Goal: Task Accomplishment & Management: Manage account settings

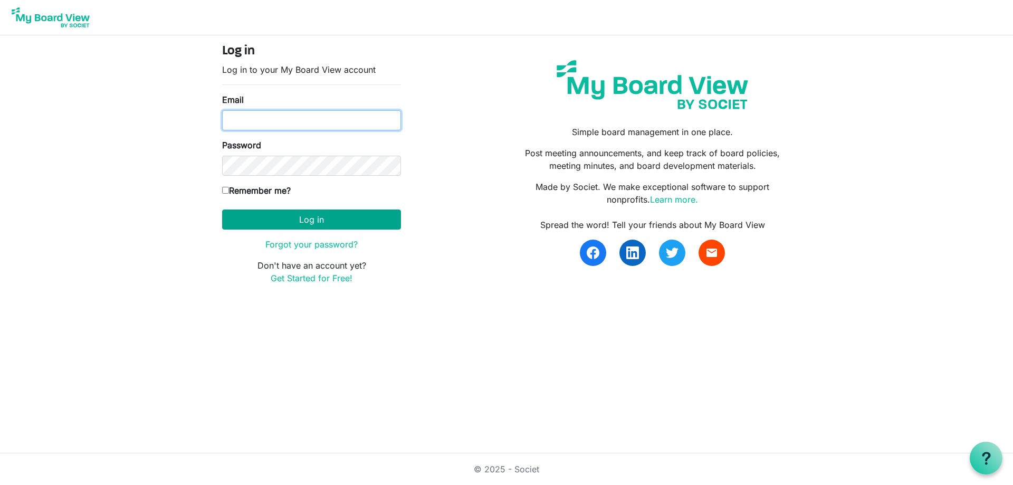
type input "kpratt@thefamilycounselingcenter.org"
click at [288, 218] on button "Log in" at bounding box center [311, 219] width 179 height 20
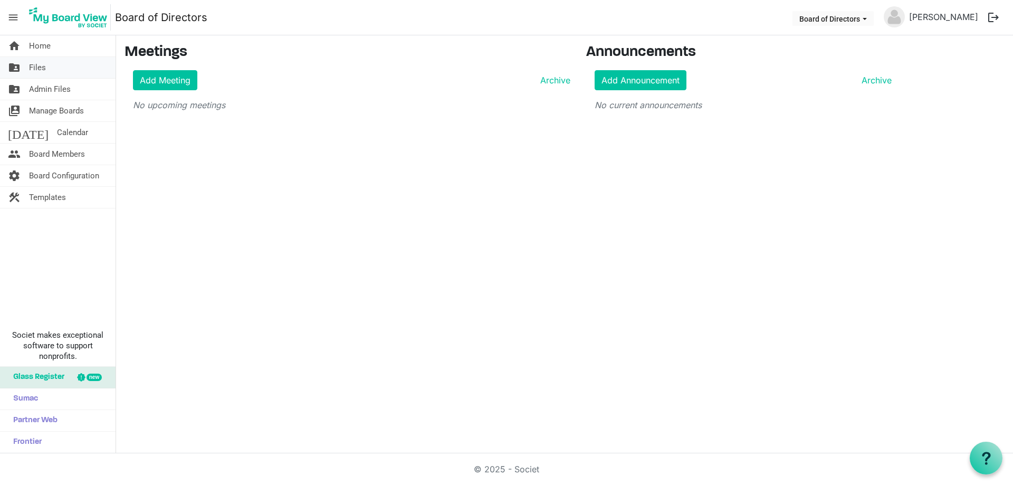
click at [28, 68] on link "folder_shared Files" at bounding box center [58, 67] width 116 height 21
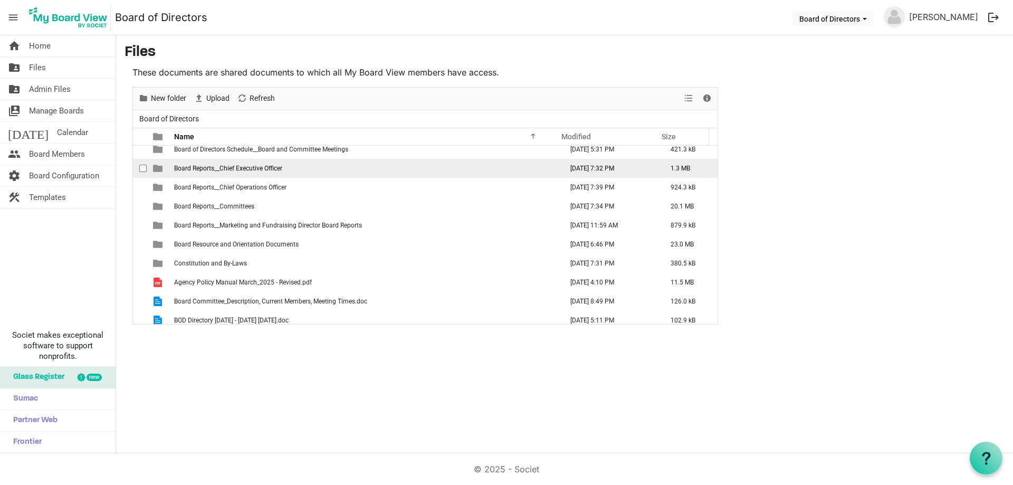
scroll to position [69, 0]
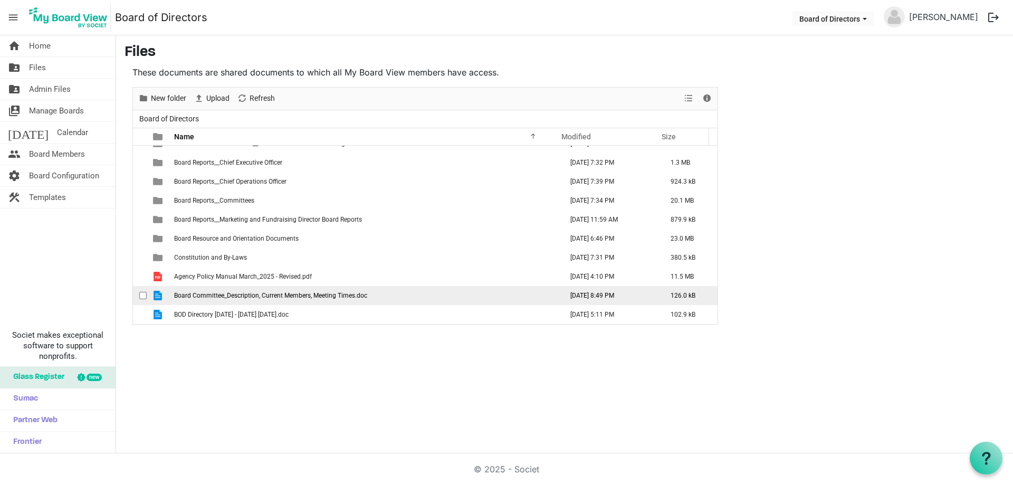
click at [239, 296] on span "Board Committee_Description, Current Members, Meeting Times.doc" at bounding box center [270, 295] width 193 height 7
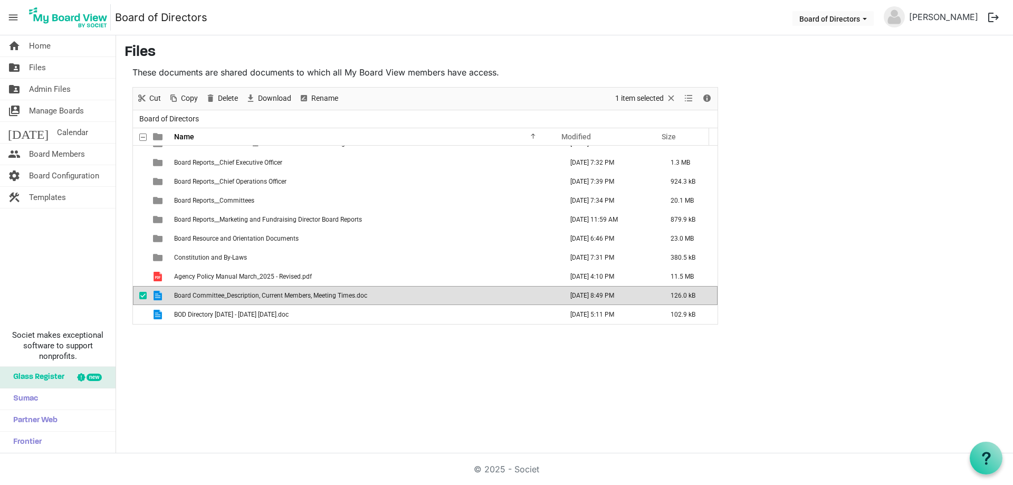
click at [228, 297] on span "Board Committee_Description, Current Members, Meeting Times.doc" at bounding box center [270, 295] width 193 height 7
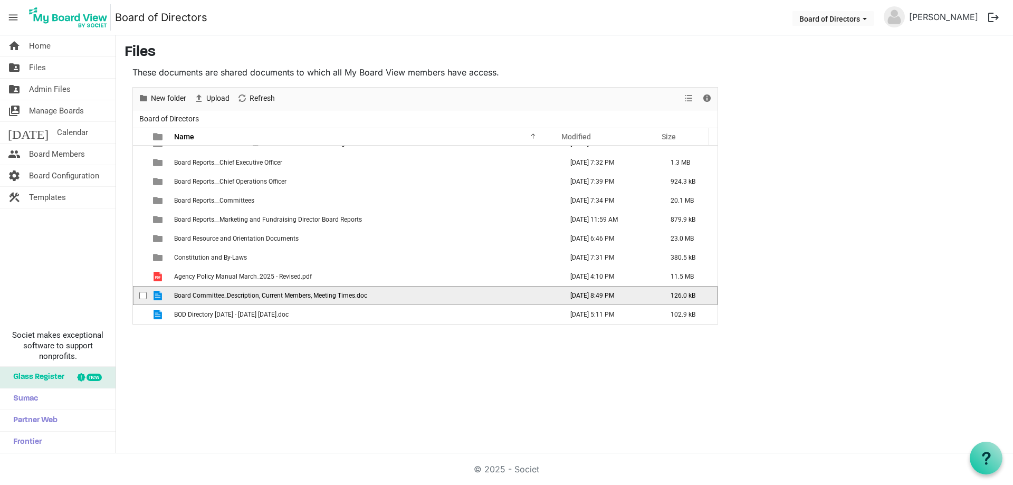
click at [218, 298] on span "Board Committee_Description, Current Members, Meeting Times.doc" at bounding box center [270, 295] width 193 height 7
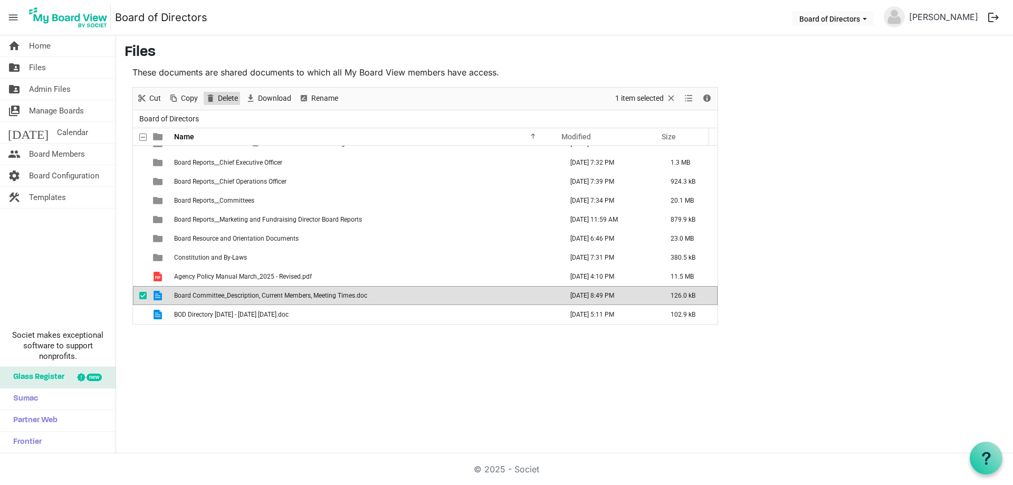
click at [225, 99] on span "Delete" at bounding box center [228, 98] width 22 height 13
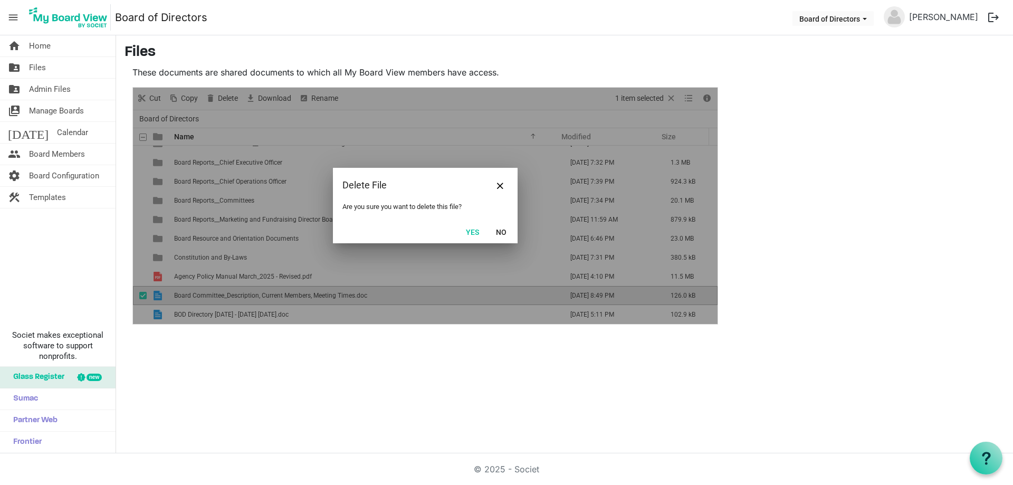
click at [470, 233] on button "Yes" at bounding box center [472, 231] width 27 height 15
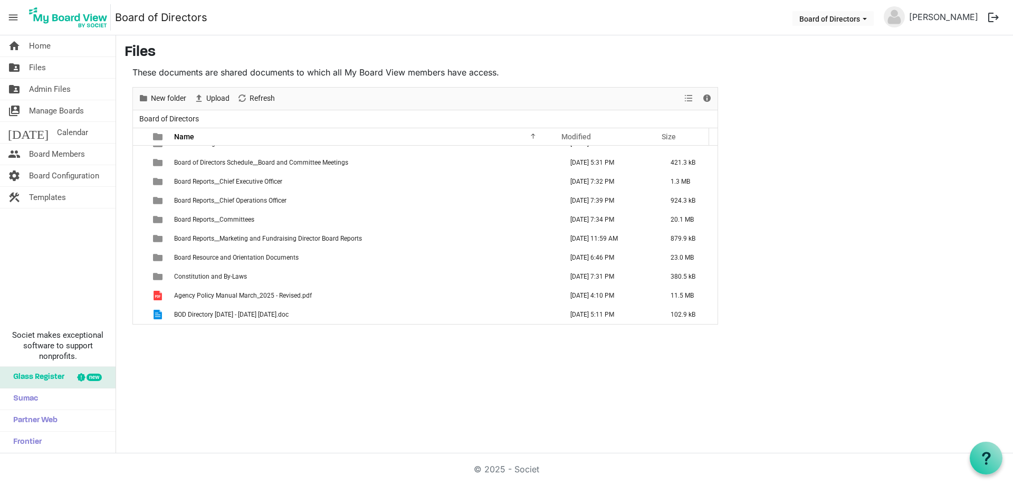
scroll to position [50, 0]
click at [220, 98] on span "Upload" at bounding box center [217, 98] width 25 height 13
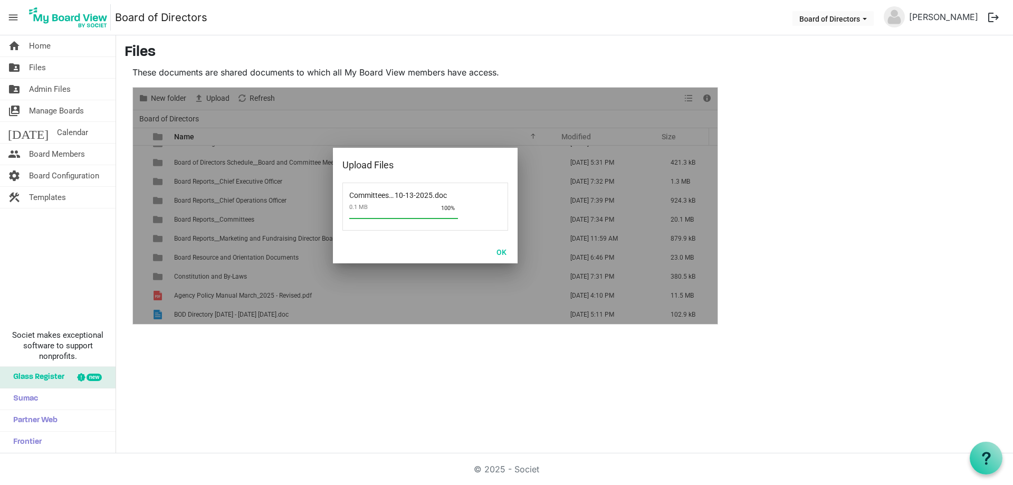
scroll to position [69, 0]
click at [503, 252] on button "OK" at bounding box center [502, 251] width 24 height 15
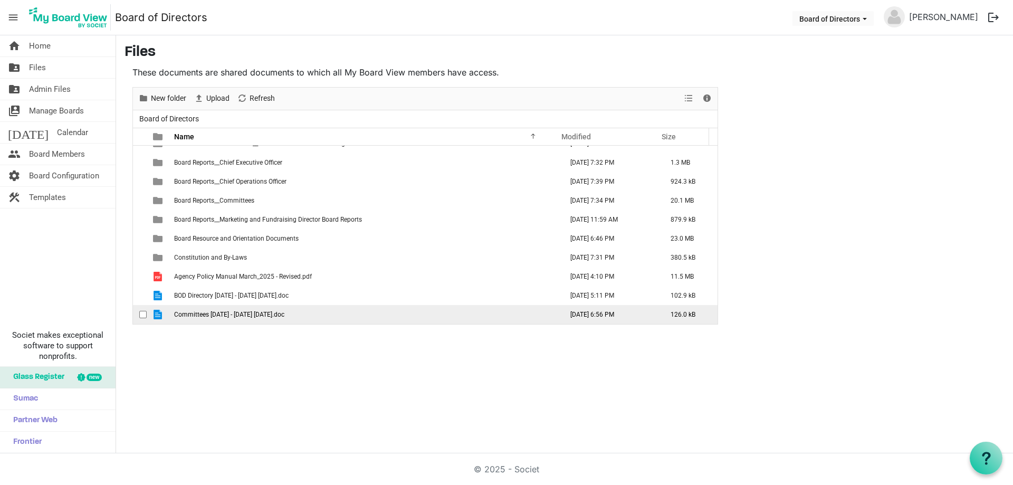
click at [219, 315] on span "Committees [DATE] - [DATE] [DATE].doc" at bounding box center [229, 314] width 110 height 7
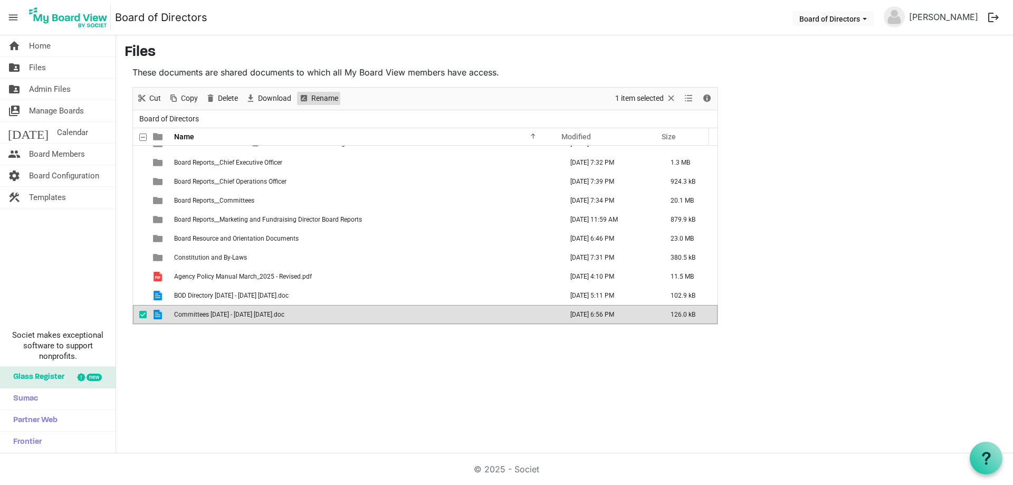
click at [316, 96] on span "Rename" at bounding box center [324, 98] width 29 height 13
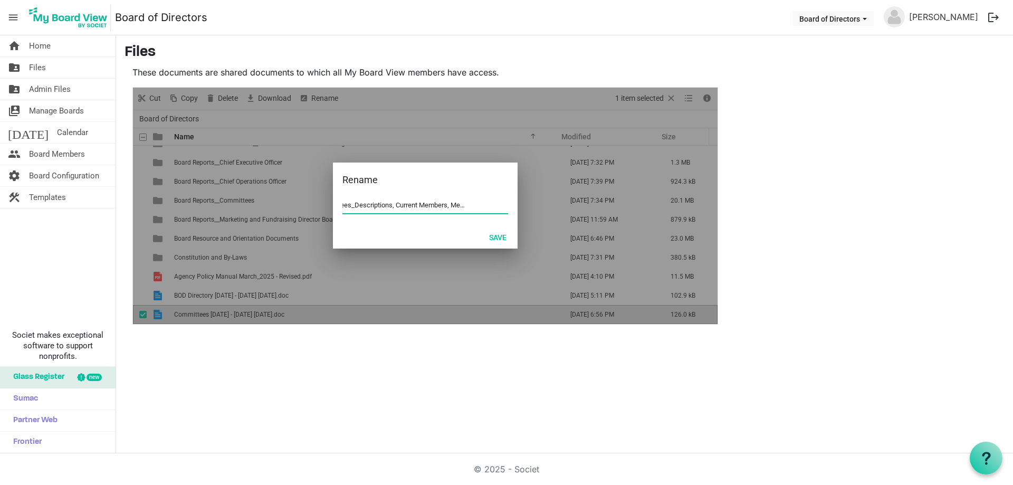
scroll to position [0, 46]
type input "BOD Committees_Descriptions, Current Members, Meeting Times.doc"
click at [493, 238] on button "Save" at bounding box center [497, 237] width 31 height 15
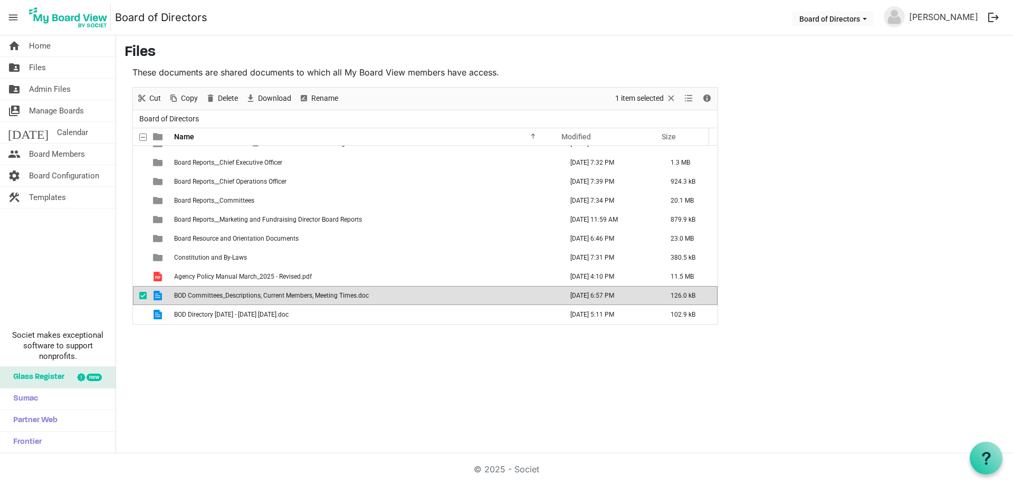
drag, startPoint x: 407, startPoint y: 380, endPoint x: 413, endPoint y: 377, distance: 6.6
click at [407, 381] on div "home Home folder_shared Files folder_shared Admin Files switch_account Manage B…" at bounding box center [506, 244] width 1013 height 418
